Goal: Register for event/course

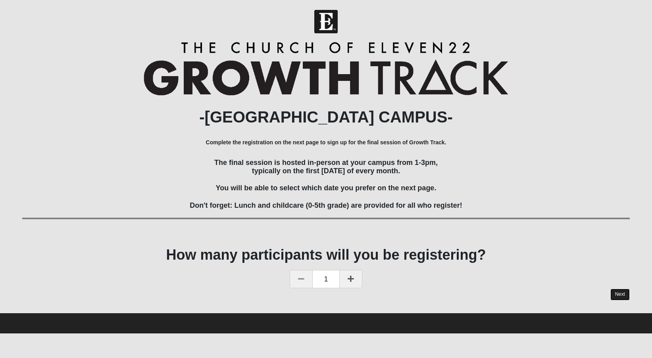
click at [621, 293] on link "Next" at bounding box center [619, 295] width 19 height 12
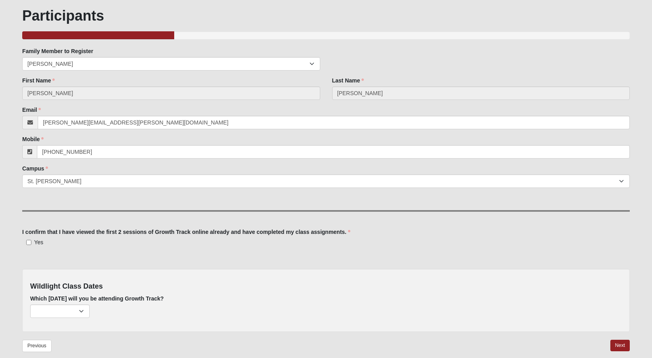
scroll to position [84, 0]
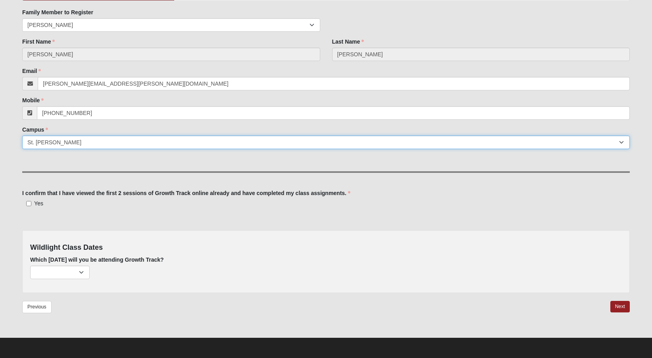
click at [268, 149] on select "[GEOGRAPHIC_DATA] [GEOGRAPHIC_DATA] (Coming Soon) Eleven22 Online [PERSON_NAME]…" at bounding box center [325, 142] width 607 height 13
click at [27, 204] on input "Yes" at bounding box center [28, 203] width 5 height 5
checkbox input "true"
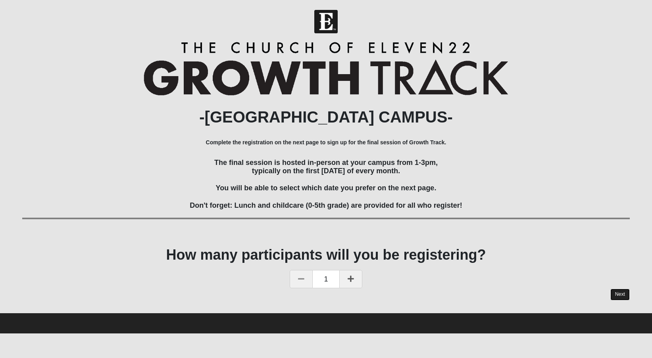
click at [621, 296] on link "Next" at bounding box center [619, 295] width 19 height 12
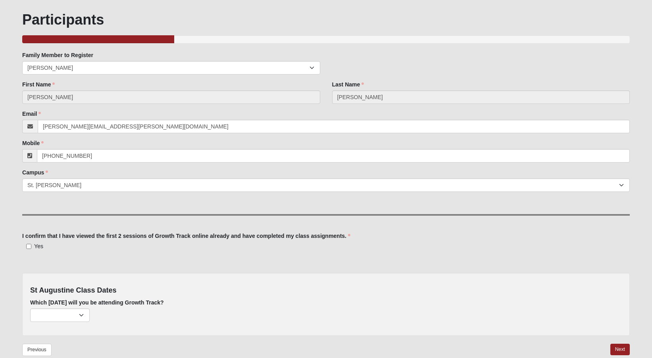
scroll to position [84, 0]
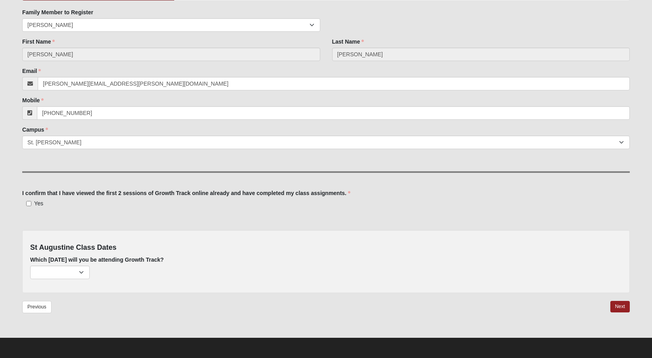
click at [38, 202] on span "Yes" at bounding box center [38, 203] width 9 height 6
click at [31, 202] on input "Yes" at bounding box center [28, 203] width 5 height 5
checkbox input "true"
click at [80, 270] on select "November 2nd (50 remaining) December 7th (50 remaining)" at bounding box center [59, 272] width 59 height 13
select select "844"
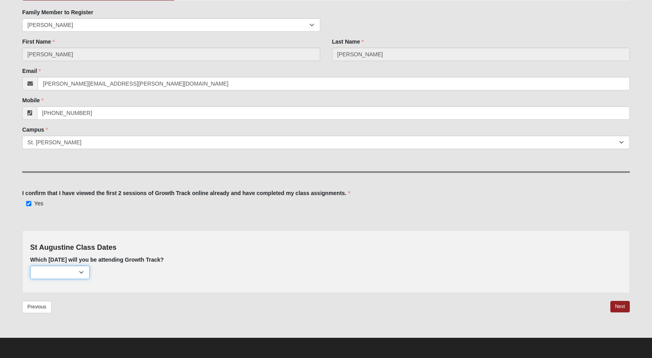
click at [30, 266] on select "November 2nd (50 remaining) December 7th (50 remaining)" at bounding box center [59, 272] width 59 height 13
click at [613, 305] on link "Next" at bounding box center [619, 307] width 19 height 12
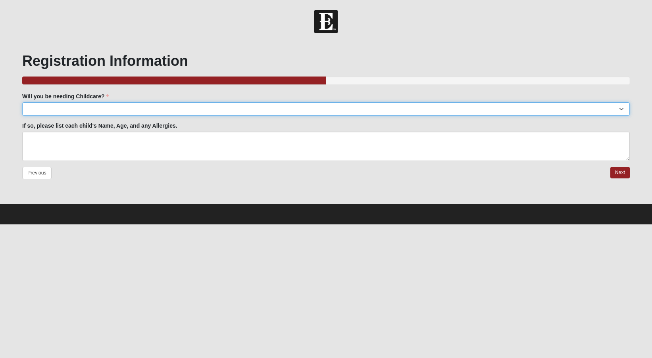
click at [160, 109] on select "Will you be needing Childcare?" at bounding box center [325, 108] width 607 height 13
click at [156, 107] on select "Will you be needing Childcare?" at bounding box center [325, 108] width 607 height 13
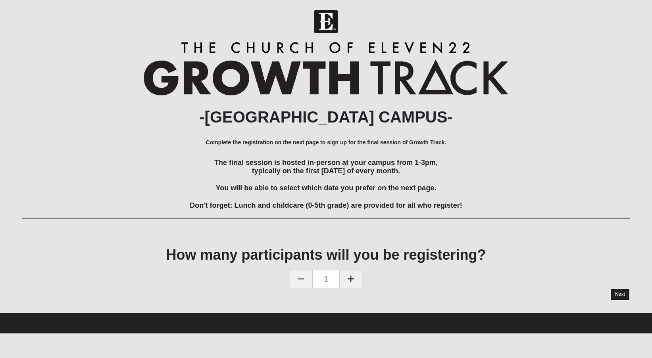
click at [621, 297] on link "Next" at bounding box center [619, 295] width 19 height 12
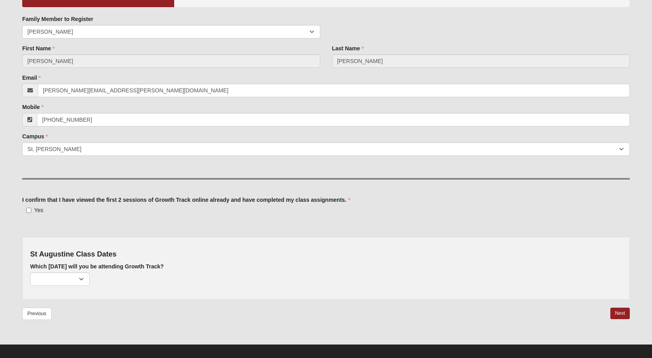
scroll to position [84, 0]
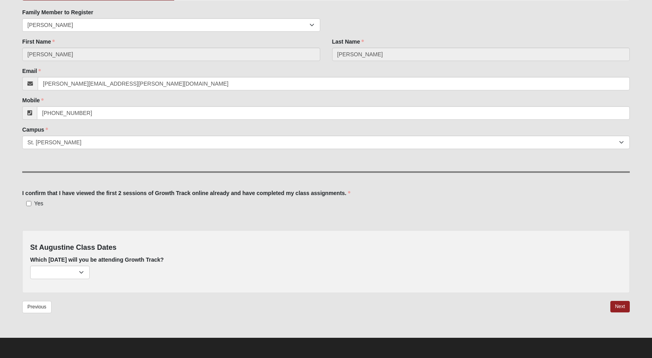
click at [42, 202] on span "Yes" at bounding box center [38, 203] width 9 height 6
click at [31, 202] on input "Yes" at bounding box center [28, 203] width 5 height 5
checkbox input "true"
click at [73, 270] on select "November 2nd (50 remaining) December 7th (50 remaining)" at bounding box center [59, 272] width 59 height 13
select select "844"
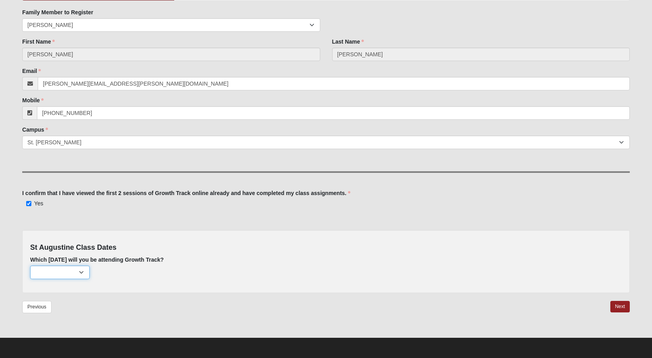
click at [30, 266] on select "November 2nd (50 remaining) December 7th (50 remaining)" at bounding box center [59, 272] width 59 height 13
click at [617, 308] on link "Next" at bounding box center [619, 307] width 19 height 12
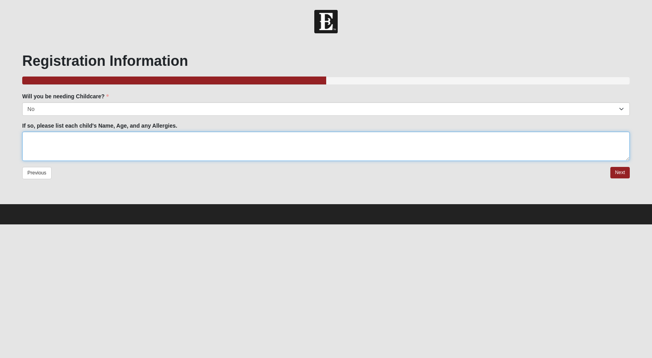
click at [130, 138] on textarea "If so, please list each child's Name, Age, and any Allergies." at bounding box center [325, 146] width 607 height 29
type textarea "N/A"
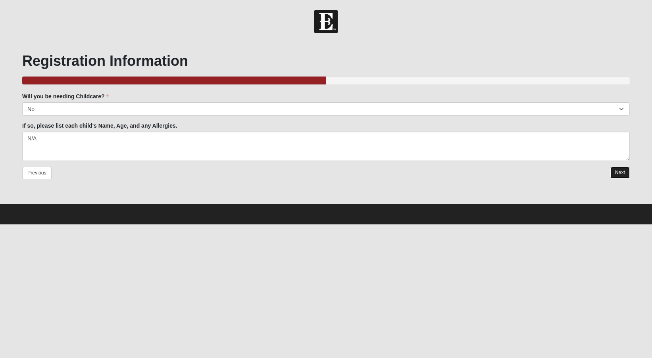
click at [619, 173] on link "Next" at bounding box center [619, 173] width 19 height 12
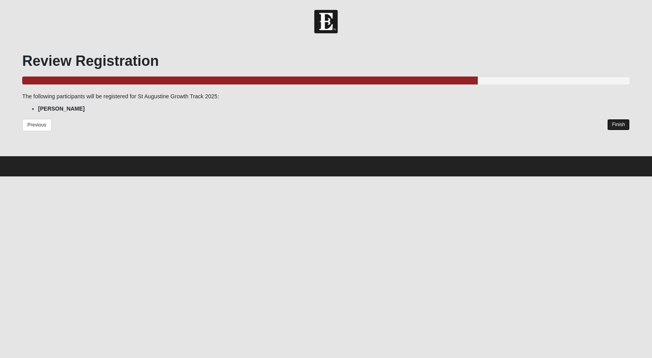
click at [617, 126] on link "Finish" at bounding box center [618, 125] width 23 height 12
